Goal: Transaction & Acquisition: Purchase product/service

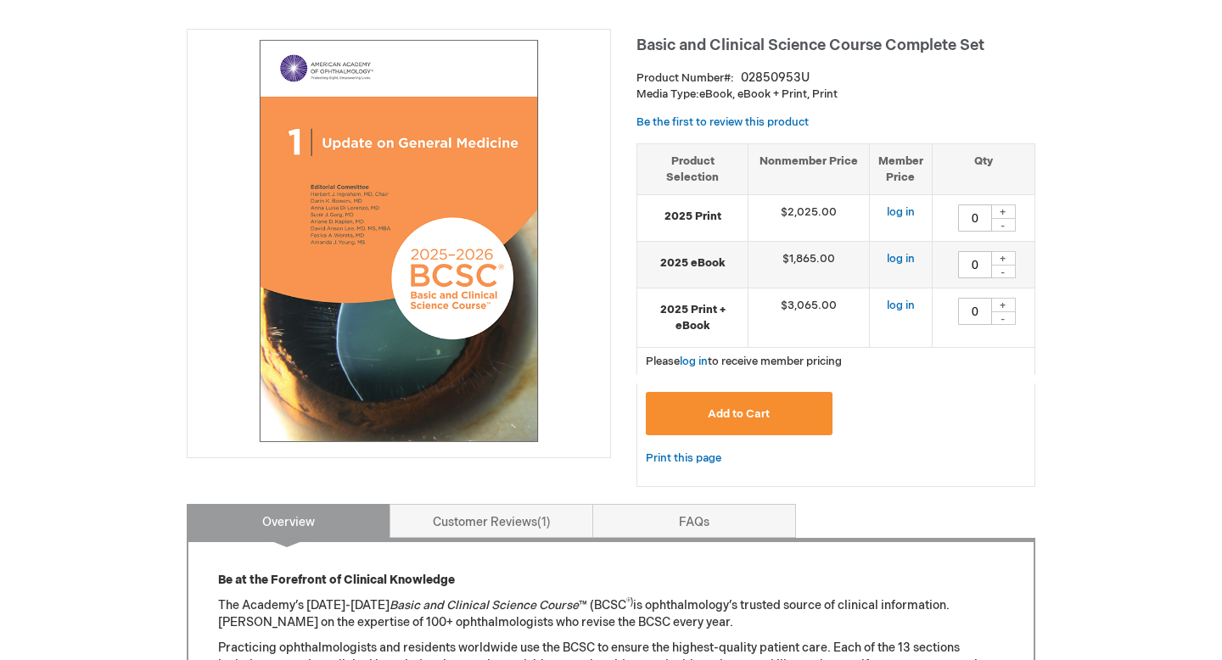
scroll to position [123, 0]
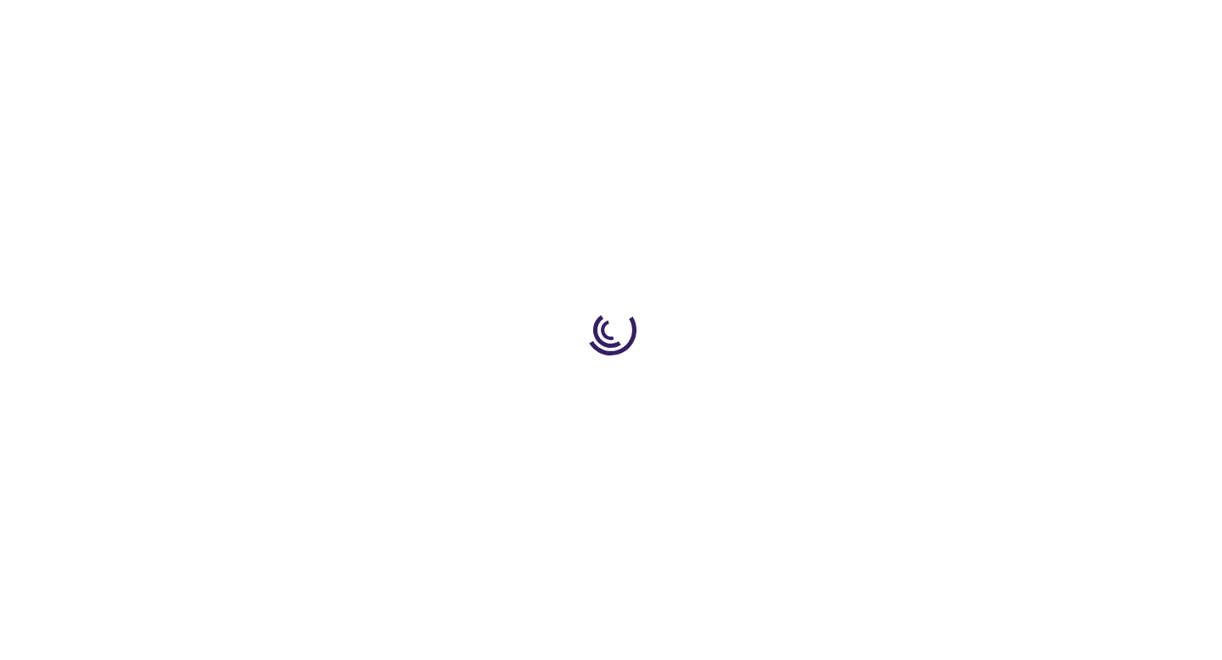
type input "0"
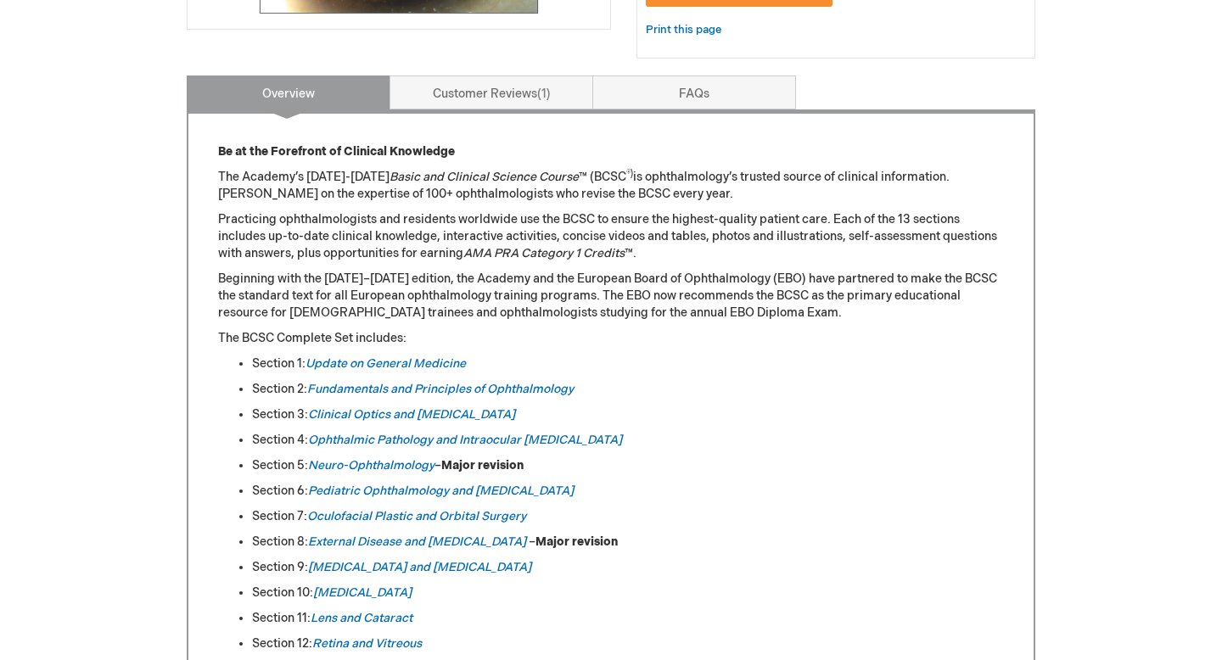
scroll to position [648, 0]
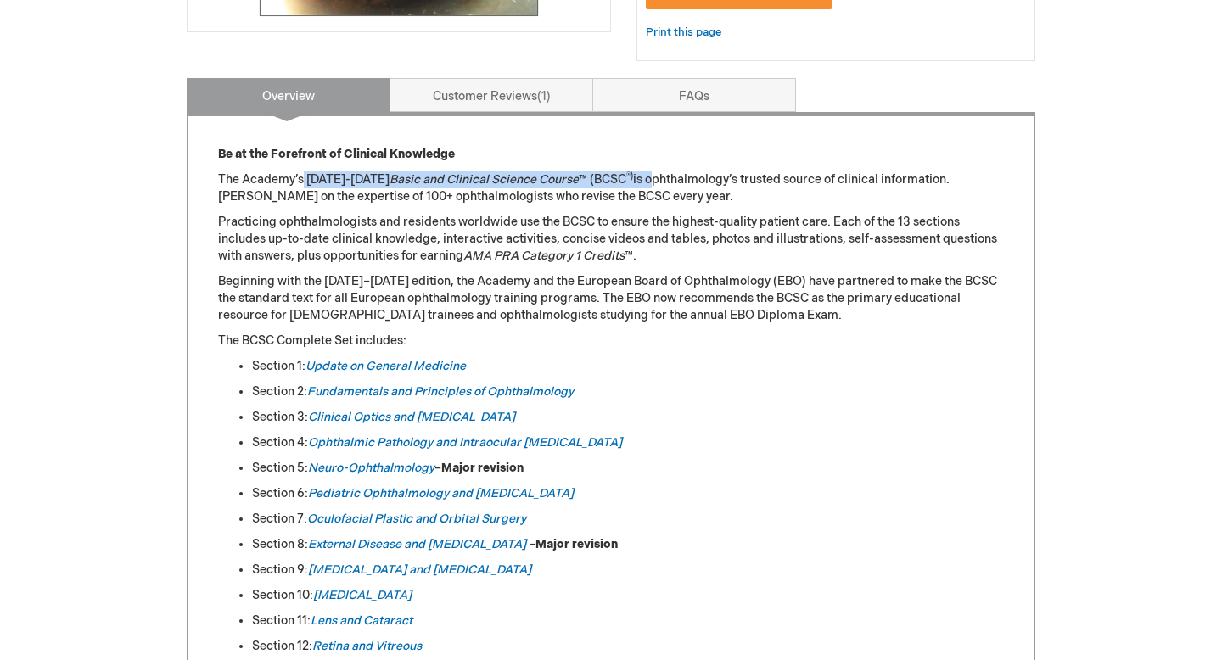
drag, startPoint x: 302, startPoint y: 177, endPoint x: 637, endPoint y: 177, distance: 335.2
click at [637, 177] on p "The Academy’s [DATE]-[DATE] Basic and Clinical Science Course ™ (BCSC ®) is oph…" at bounding box center [611, 188] width 786 height 34
click at [237, 174] on p "The Academy’s [DATE]-[DATE] Basic and Clinical Science Course ™ (BCSC ®) is oph…" at bounding box center [611, 188] width 786 height 34
drag, startPoint x: 304, startPoint y: 181, endPoint x: 626, endPoint y: 183, distance: 321.7
click at [626, 183] on p "The Academy’s [DATE]-[DATE] Basic and Clinical Science Course ™ (BCSC ®) is oph…" at bounding box center [611, 188] width 786 height 34
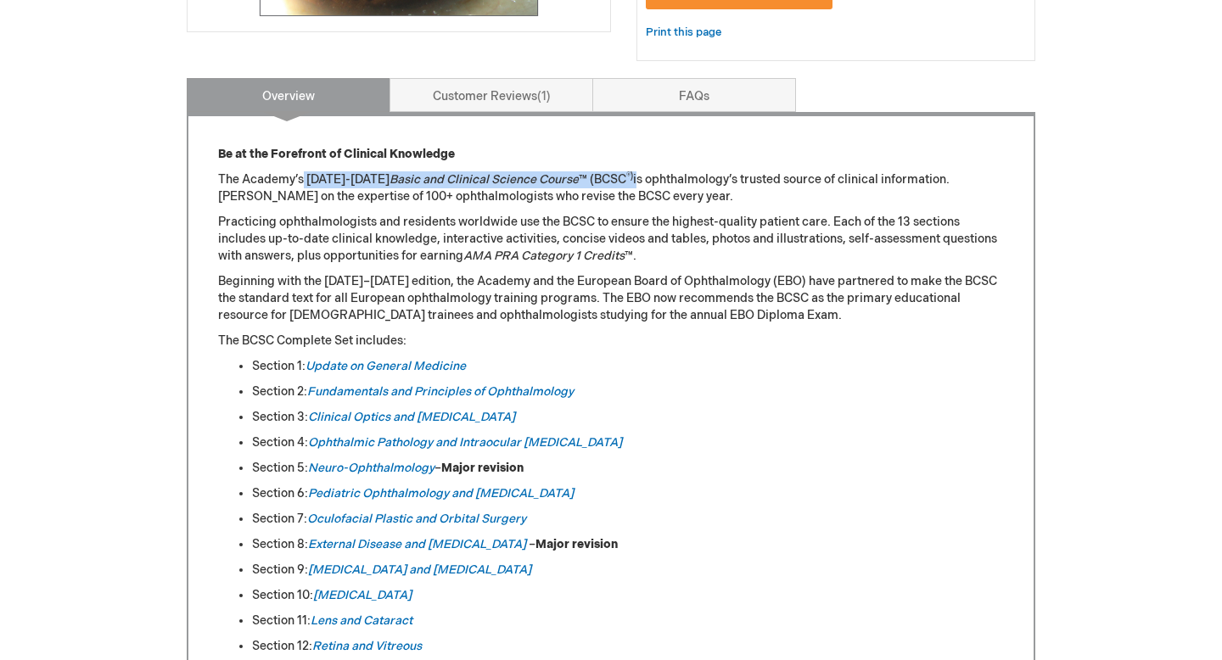
copy p "[DATE]-[DATE] Basic and Clinical Science Course ™ (BCSC ®) i"
